Goal: Task Accomplishment & Management: Use online tool/utility

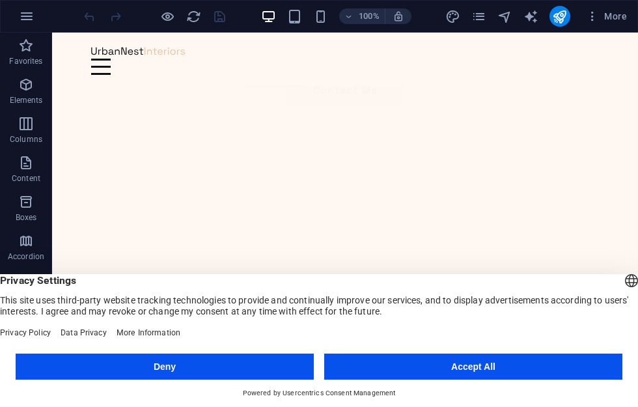
click at [436, 369] on button "Accept All" at bounding box center [473, 367] width 298 height 26
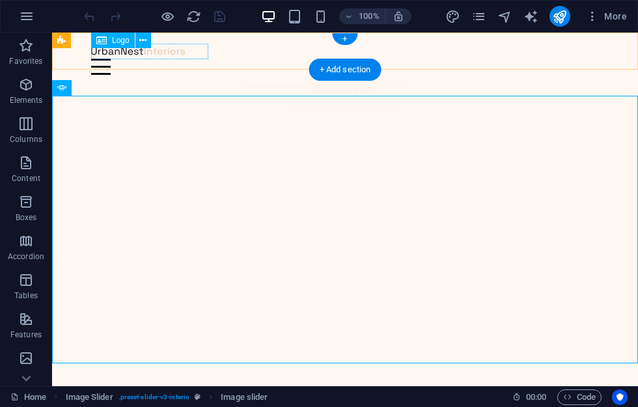
click at [159, 53] on div at bounding box center [345, 51] width 508 height 16
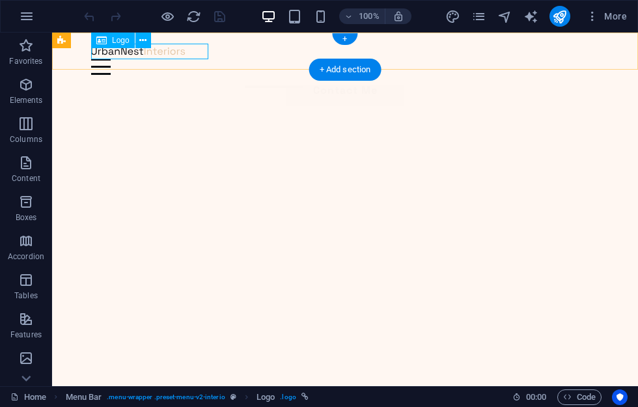
click at [143, 36] on icon at bounding box center [142, 41] width 7 height 14
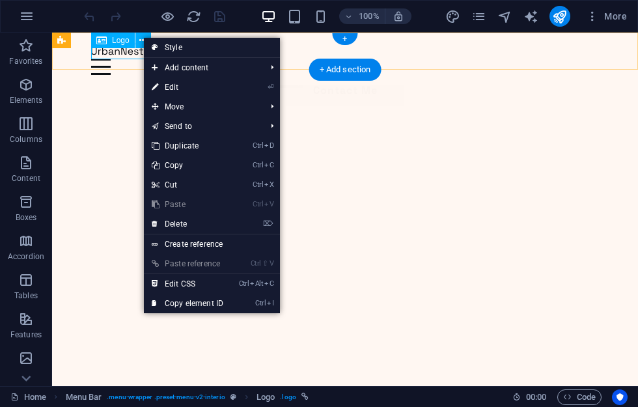
click at [208, 89] on link "⏎ Edit" at bounding box center [187, 87] width 87 height 20
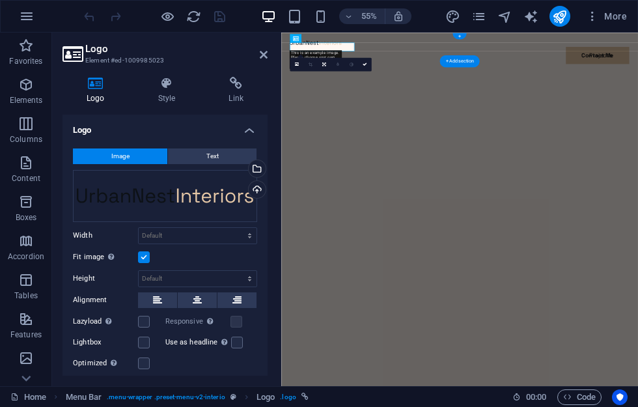
click at [260, 188] on div "Upload" at bounding box center [256, 191] width 20 height 20
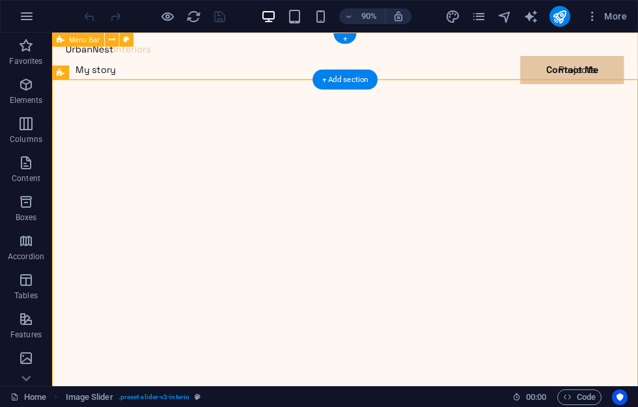
click at [206, 60] on div "Menu My story Projects Contact Me Contact Me" at bounding box center [377, 82] width 651 height 99
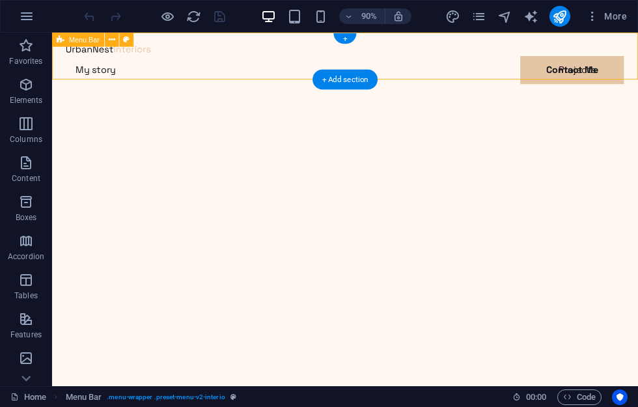
click at [127, 40] on icon at bounding box center [126, 39] width 7 height 12
select select "rem"
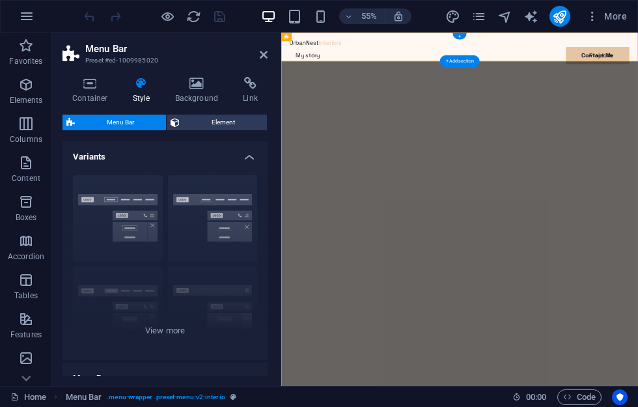
click at [199, 94] on h4 "Background" at bounding box center [199, 90] width 68 height 27
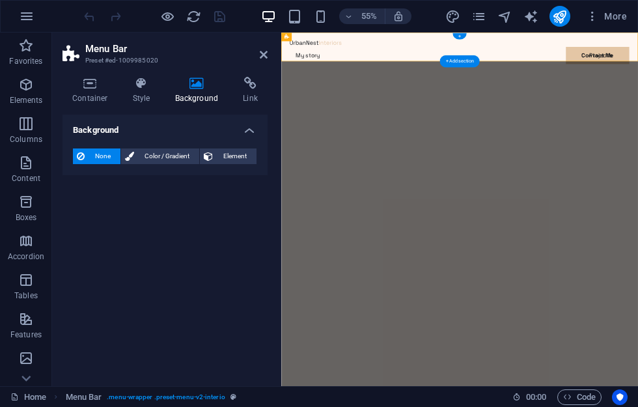
click at [147, 94] on h4 "Style" at bounding box center [144, 90] width 42 height 27
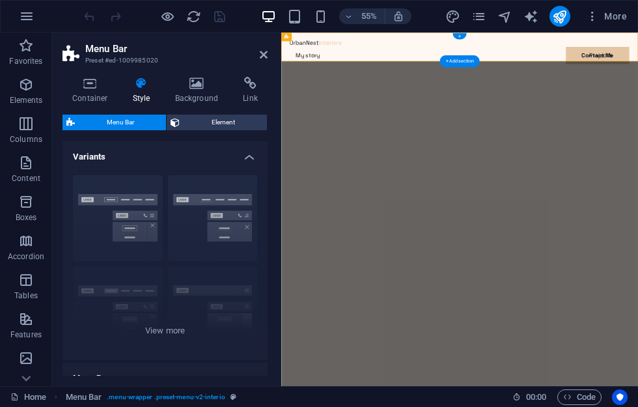
click at [80, 93] on h4 "Container" at bounding box center [93, 90] width 61 height 27
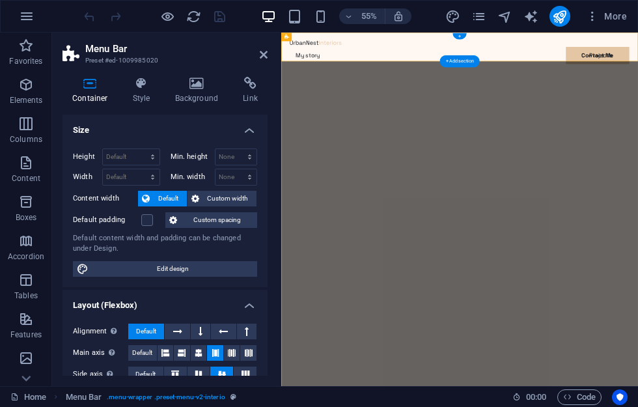
click at [261, 55] on icon at bounding box center [264, 54] width 8 height 10
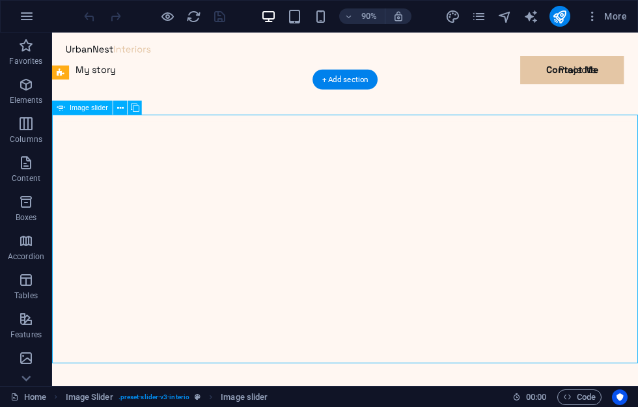
select select "%"
select select "ms"
select select "s"
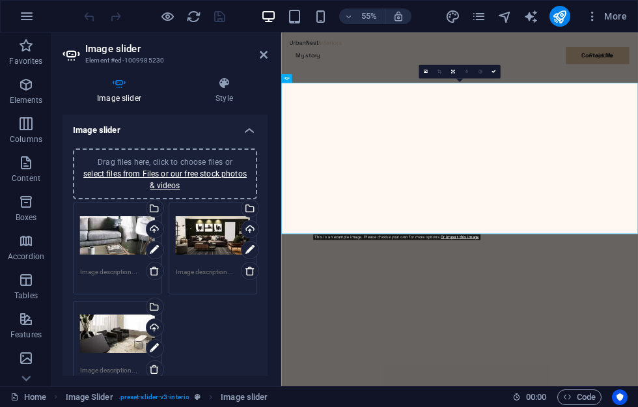
click at [221, 84] on icon at bounding box center [224, 83] width 87 height 13
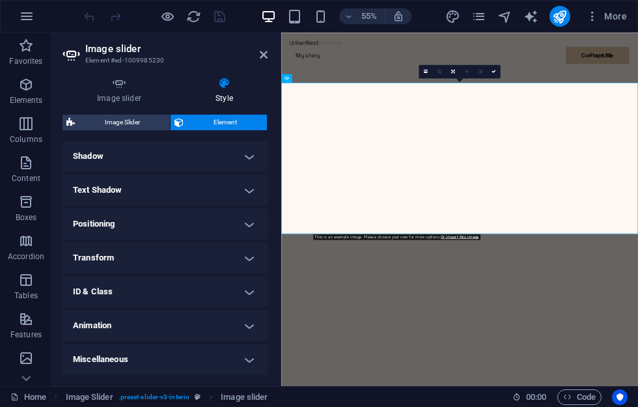
scroll to position [324, 0]
click at [260, 57] on icon at bounding box center [264, 54] width 8 height 10
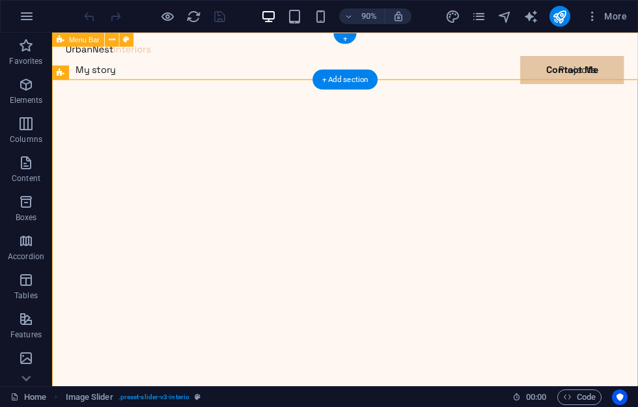
click at [247, 70] on div "Menu My story Projects Contact Me Contact Me" at bounding box center [377, 82] width 651 height 99
select select "header"
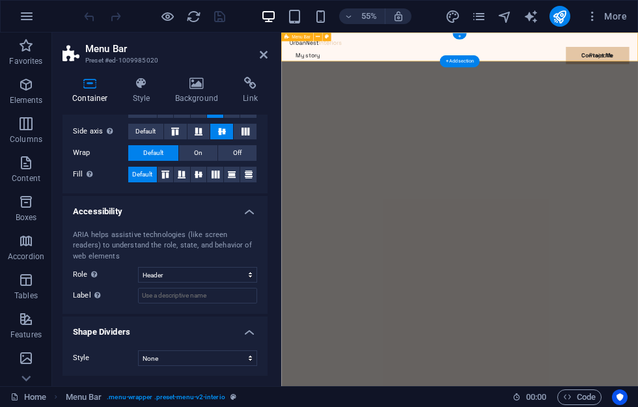
scroll to position [242, 0]
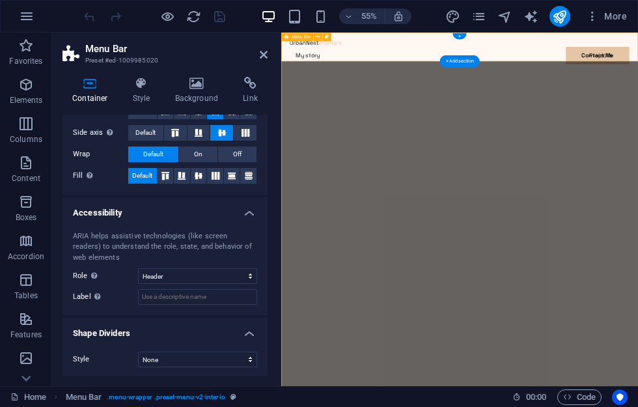
click at [145, 92] on h4 "Style" at bounding box center [144, 90] width 42 height 27
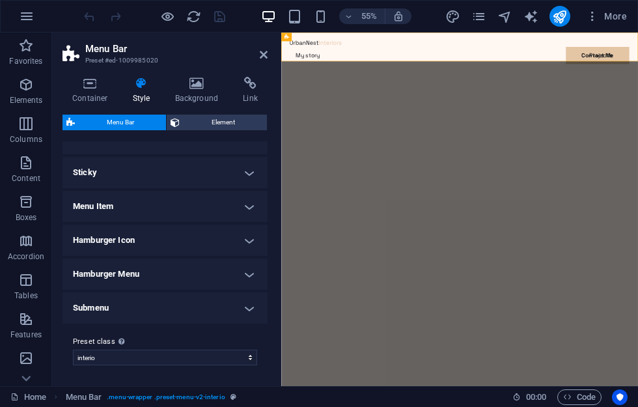
scroll to position [387, 0]
click at [229, 303] on h4 "Submenu" at bounding box center [165, 308] width 205 height 31
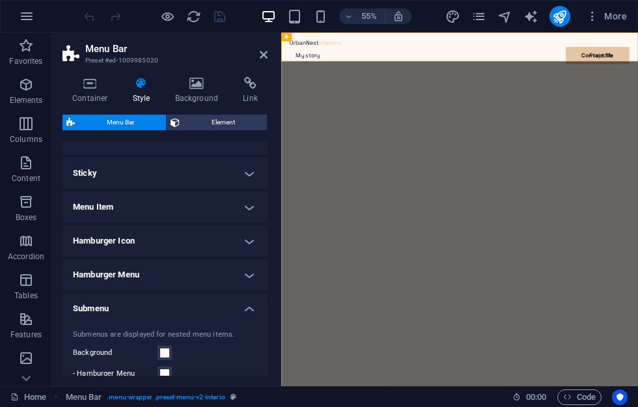
click at [227, 307] on h4 "Submenu" at bounding box center [165, 304] width 205 height 23
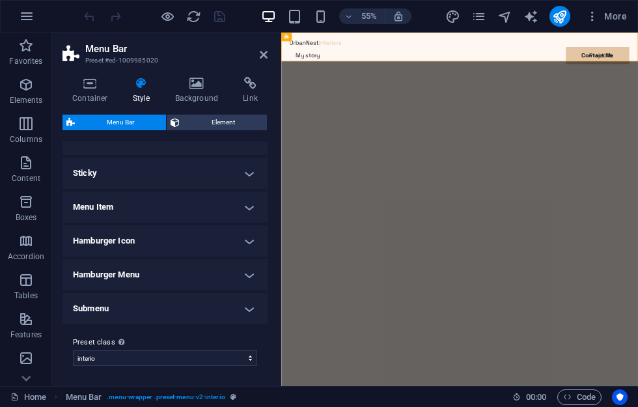
click at [208, 93] on h4 "Background" at bounding box center [199, 90] width 68 height 27
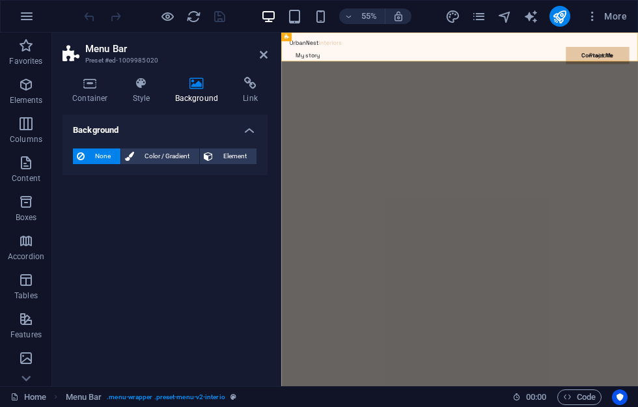
click at [150, 91] on h4 "Style" at bounding box center [144, 90] width 42 height 27
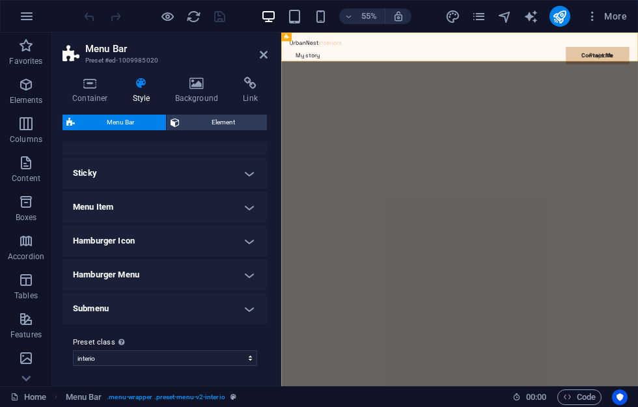
click at [197, 96] on h4 "Background" at bounding box center [199, 90] width 68 height 27
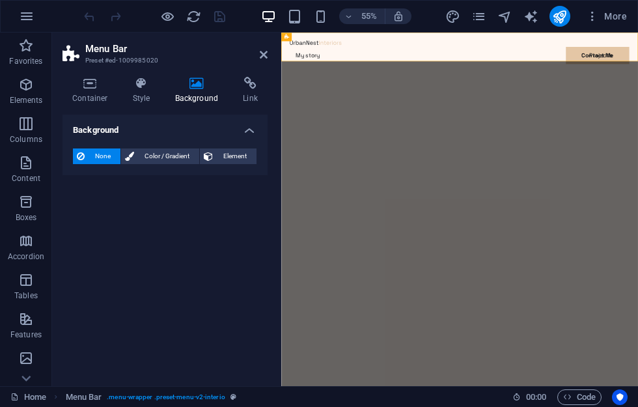
click at [169, 156] on span "Color / Gradient" at bounding box center [166, 156] width 57 height 16
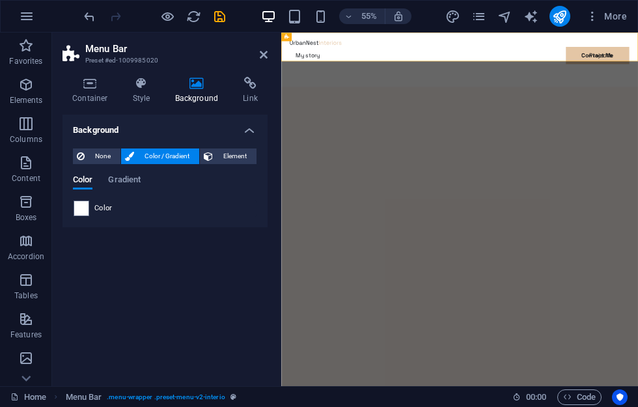
click at [80, 209] on span at bounding box center [81, 208] width 14 height 14
type input "#ffffff"
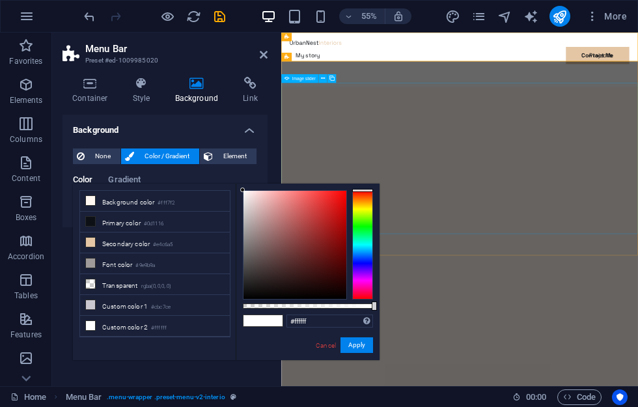
click at [262, 54] on icon at bounding box center [264, 54] width 8 height 10
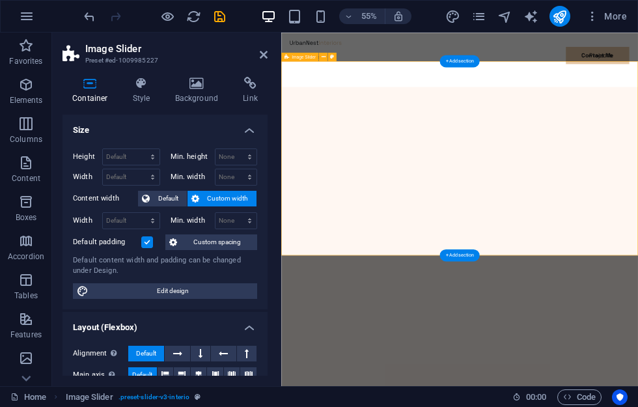
click at [198, 92] on h4 "Background" at bounding box center [199, 90] width 68 height 27
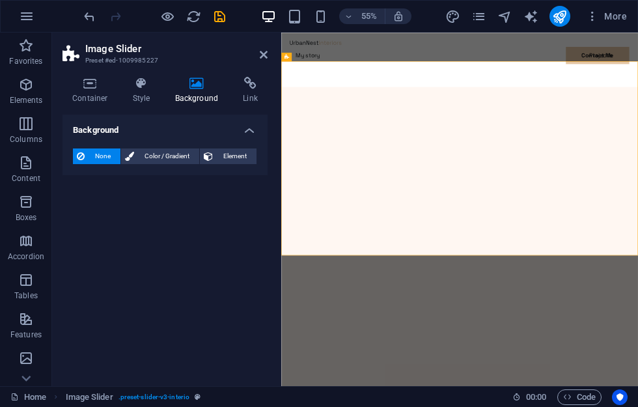
click at [212, 160] on icon at bounding box center [208, 156] width 9 height 16
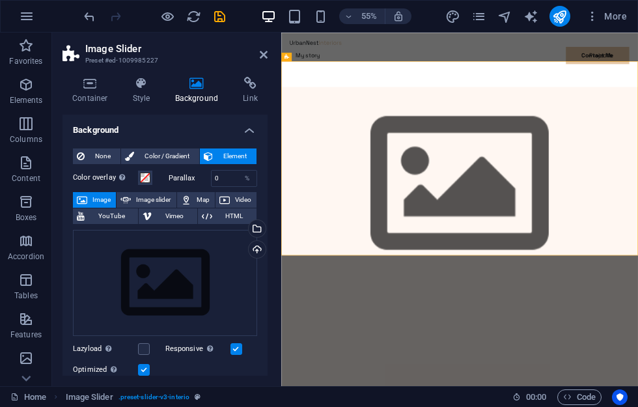
click at [186, 151] on span "Color / Gradient" at bounding box center [166, 156] width 57 height 16
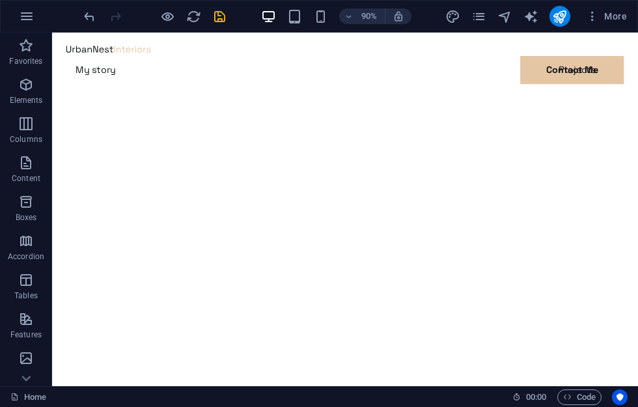
scroll to position [0, 0]
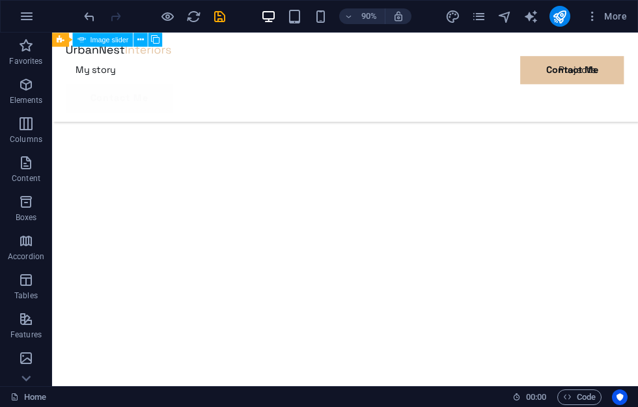
scroll to position [789, 0]
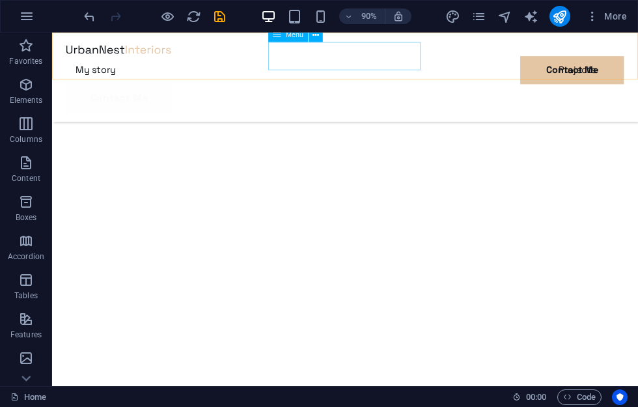
click at [412, 60] on nav "My story Projects Contact Me" at bounding box center [378, 74] width 620 height 31
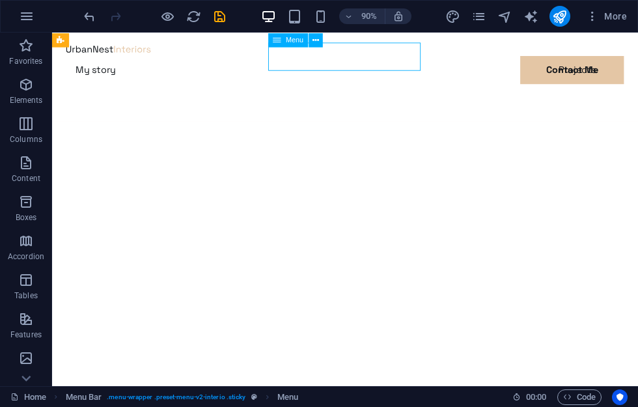
scroll to position [0, 0]
click at [416, 59] on nav "My story Projects Contact Me" at bounding box center [378, 74] width 620 height 31
click at [415, 59] on nav "My story Projects Contact Me" at bounding box center [378, 74] width 620 height 31
select select
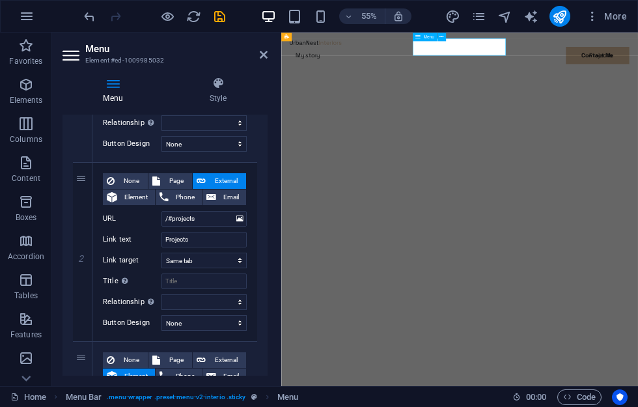
scroll to position [264, 0]
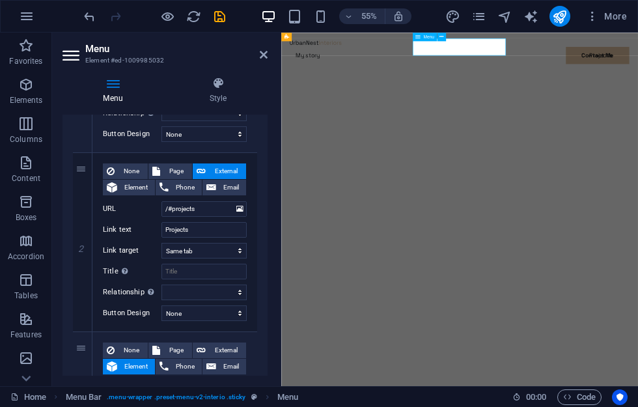
click at [242, 208] on icon at bounding box center [239, 209] width 7 height 14
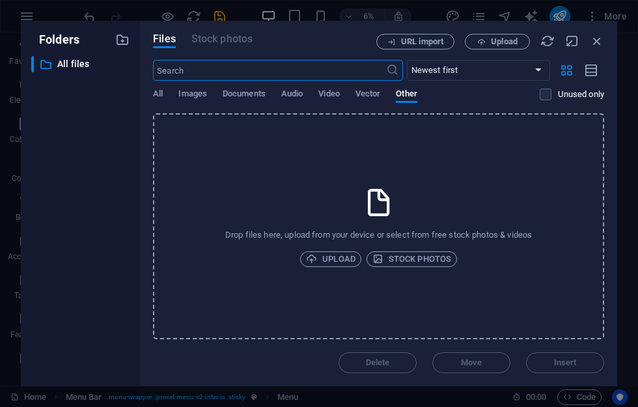
click at [600, 39] on icon "button" at bounding box center [597, 41] width 14 height 14
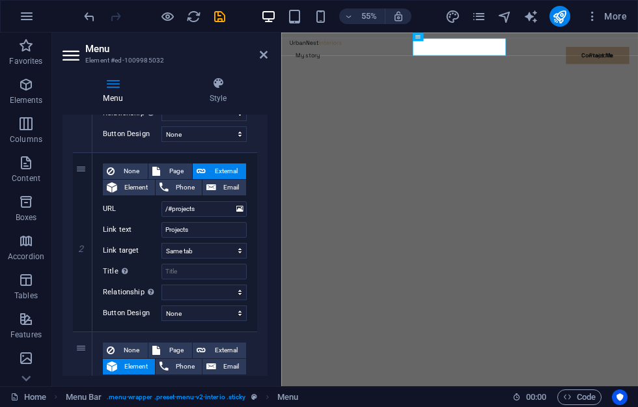
click at [266, 56] on icon at bounding box center [264, 54] width 8 height 10
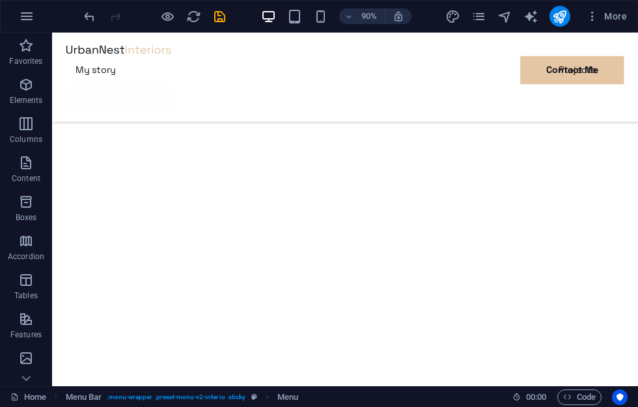
scroll to position [592, 0]
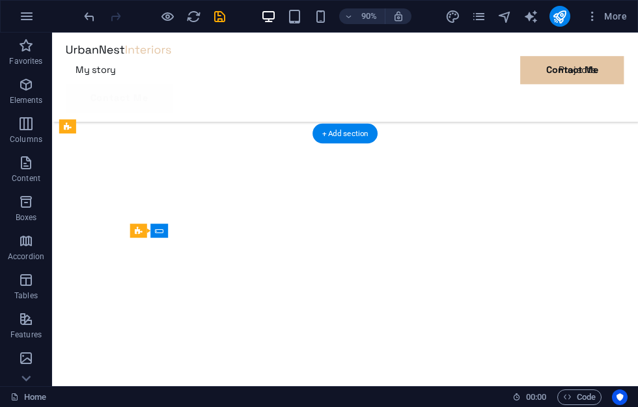
scroll to position [299, 0]
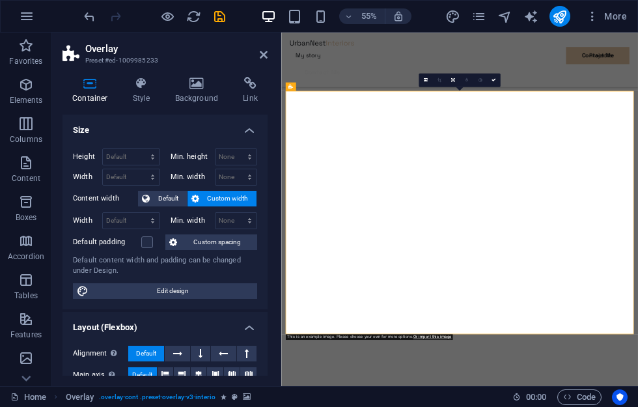
click at [261, 55] on icon at bounding box center [264, 54] width 8 height 10
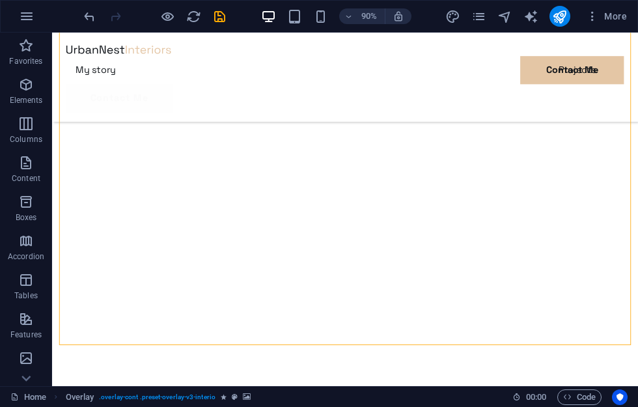
scroll to position [505, 0]
click at [30, 287] on icon "button" at bounding box center [26, 280] width 16 height 16
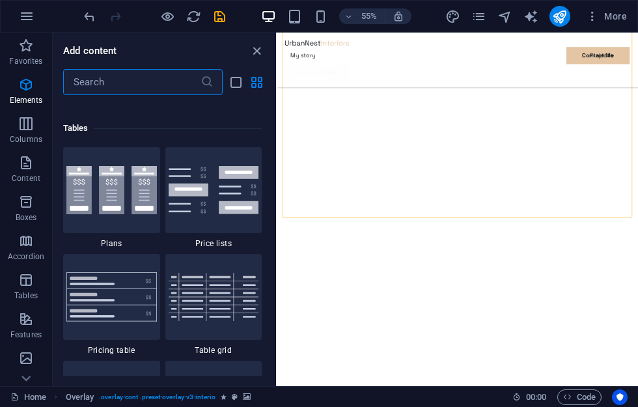
scroll to position [4510, 0]
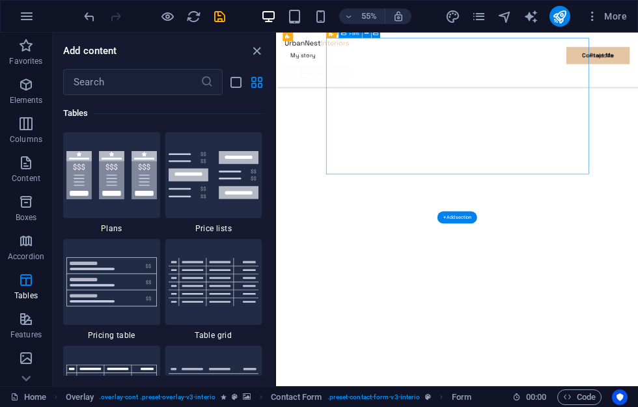
click at [258, 53] on icon "close panel" at bounding box center [256, 51] width 15 height 15
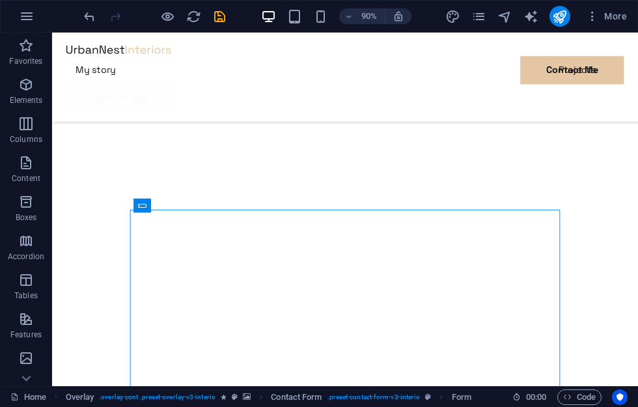
scroll to position [316, 0]
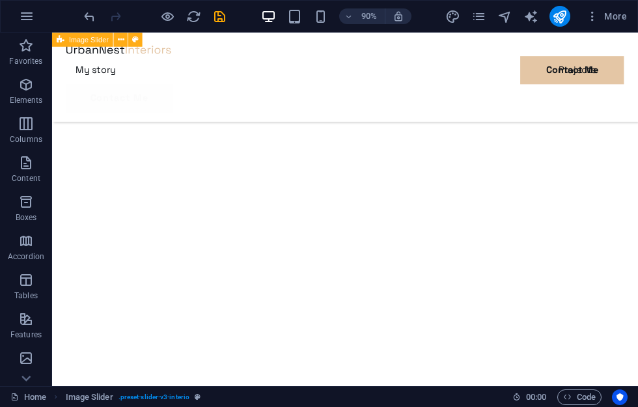
scroll to position [818, 0]
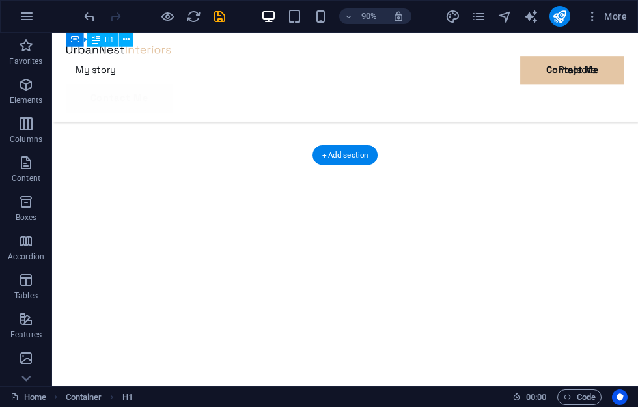
scroll to position [1150, 0]
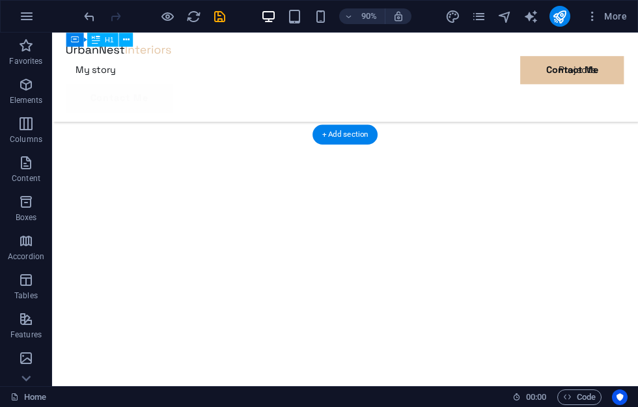
click at [559, 16] on icon "publish" at bounding box center [559, 16] width 15 height 15
checkbox input "false"
